Goal: Transaction & Acquisition: Purchase product/service

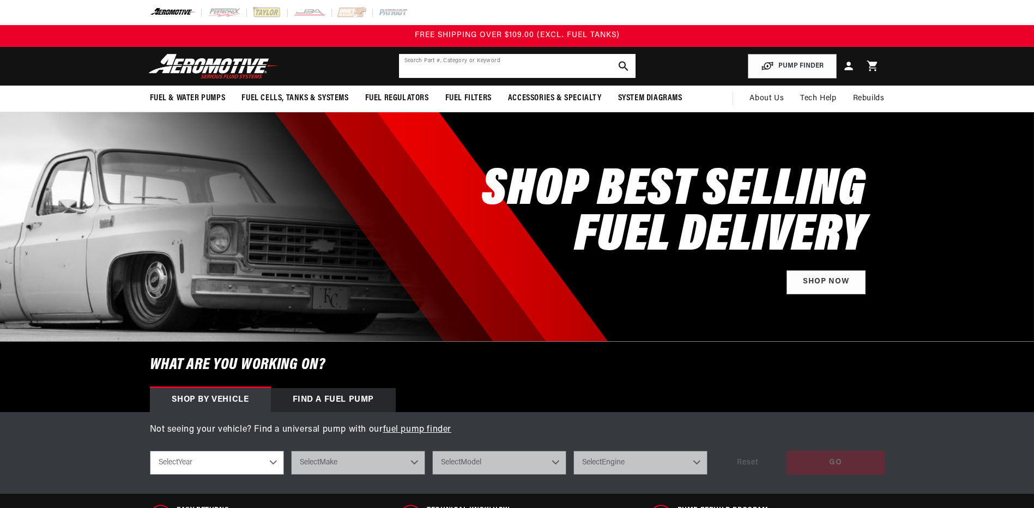
click at [428, 63] on input "text" at bounding box center [517, 66] width 236 height 24
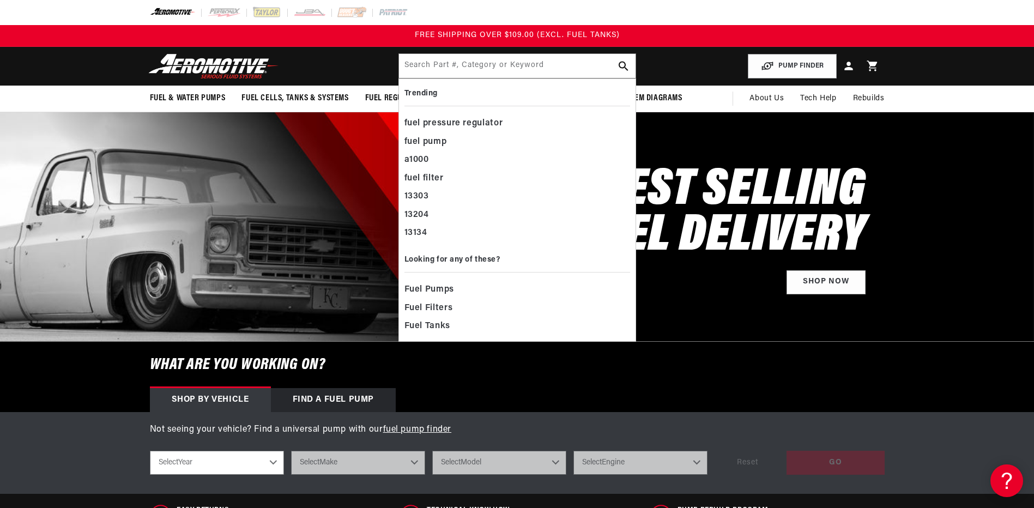
click at [981, 222] on div at bounding box center [517, 226] width 1034 height 229
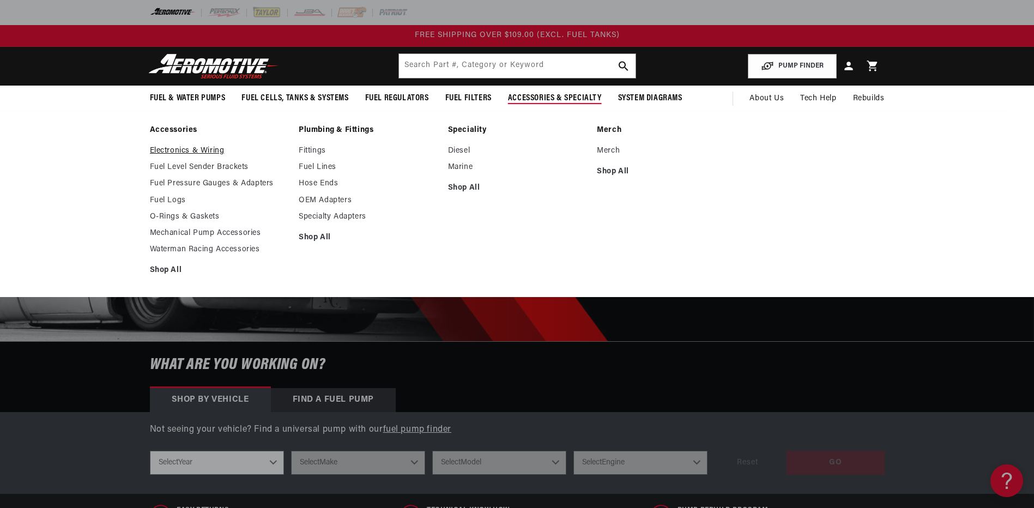
click at [186, 147] on link "Electronics & Wiring" at bounding box center [219, 151] width 138 height 10
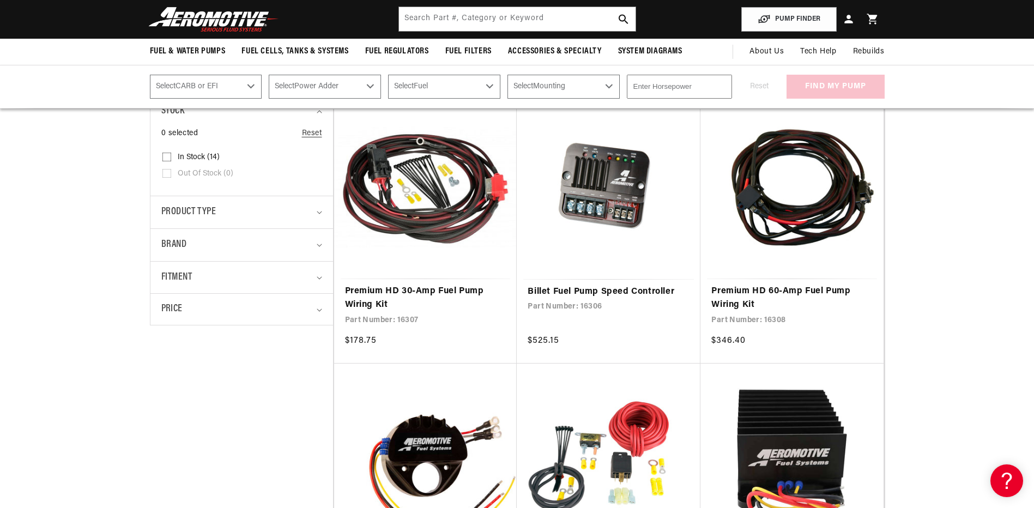
scroll to position [218, 0]
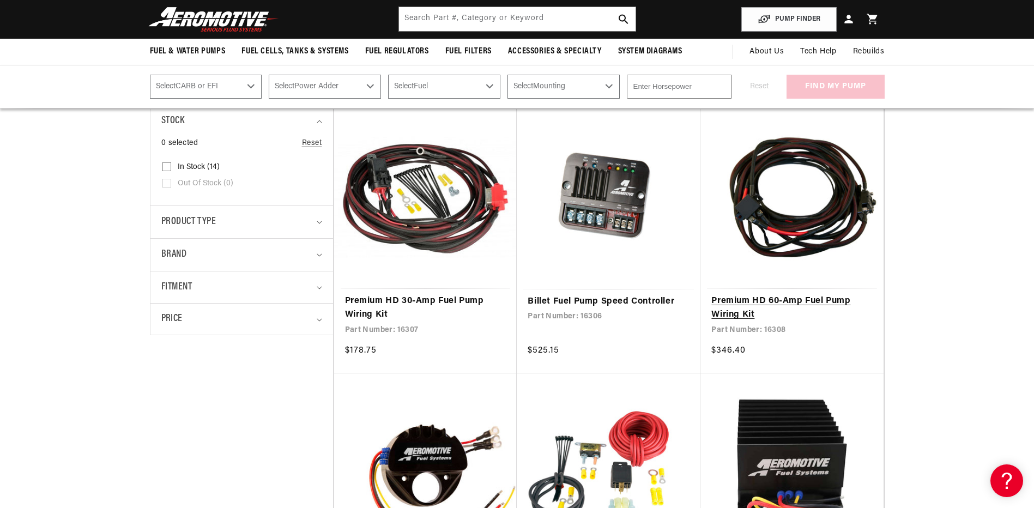
click at [779, 298] on link "Premium HD 60-Amp Fuel Pump Wiring Kit" at bounding box center [791, 308] width 161 height 28
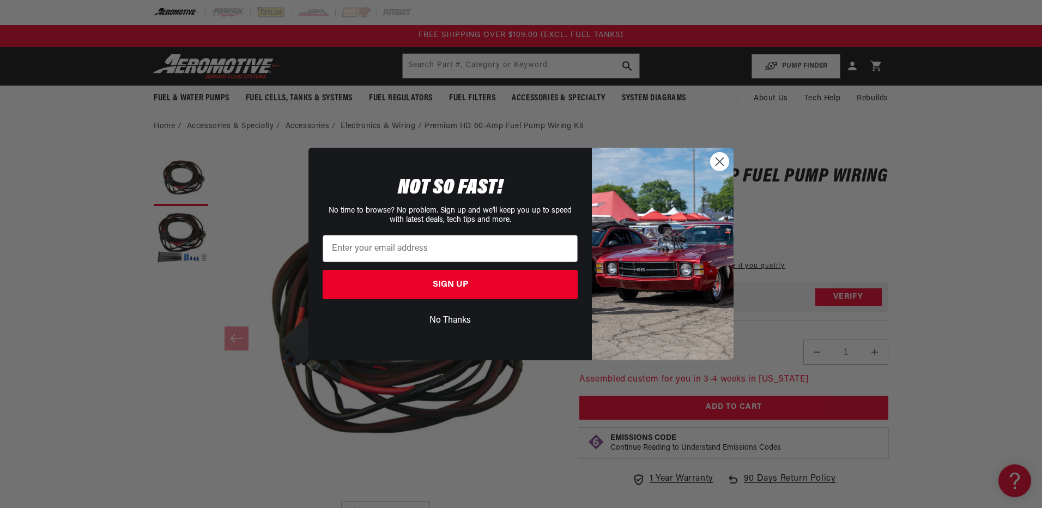
click at [722, 157] on circle "Close dialog" at bounding box center [719, 162] width 18 height 18
